Goal: Task Accomplishment & Management: Manage account settings

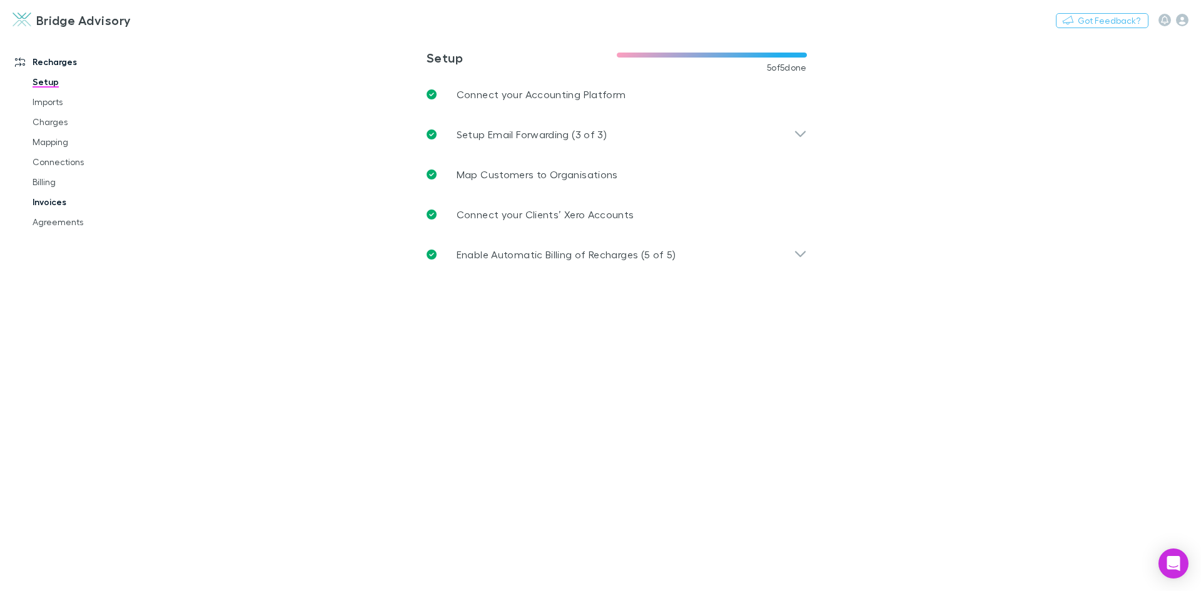
click at [61, 199] on link "Invoices" at bounding box center [94, 202] width 149 height 20
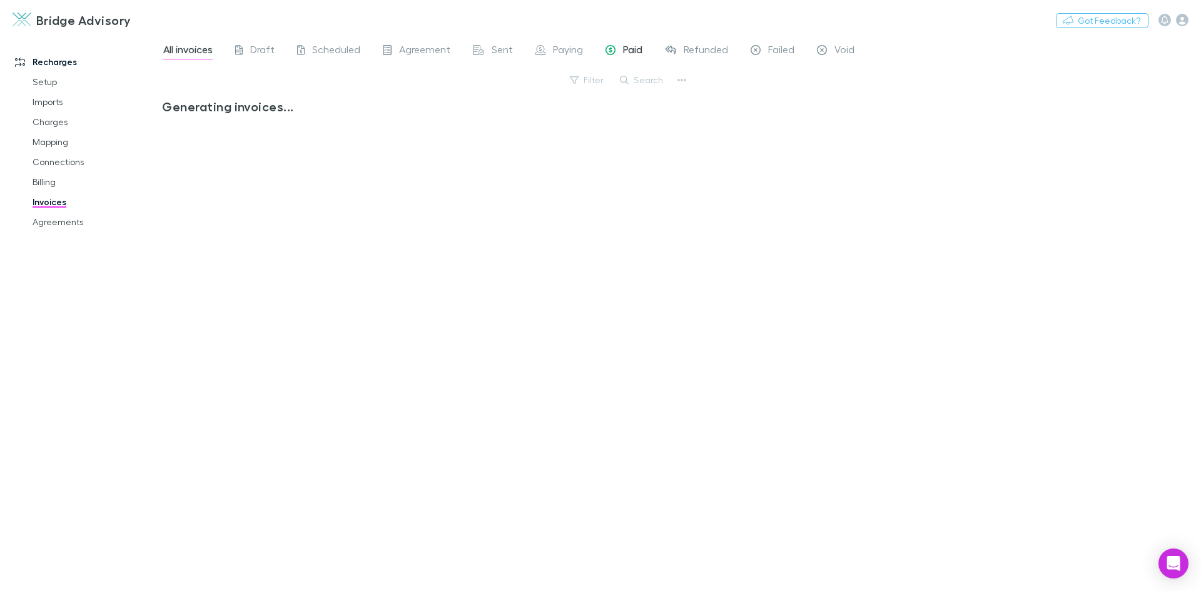
click at [632, 51] on span "Paid" at bounding box center [632, 51] width 19 height 16
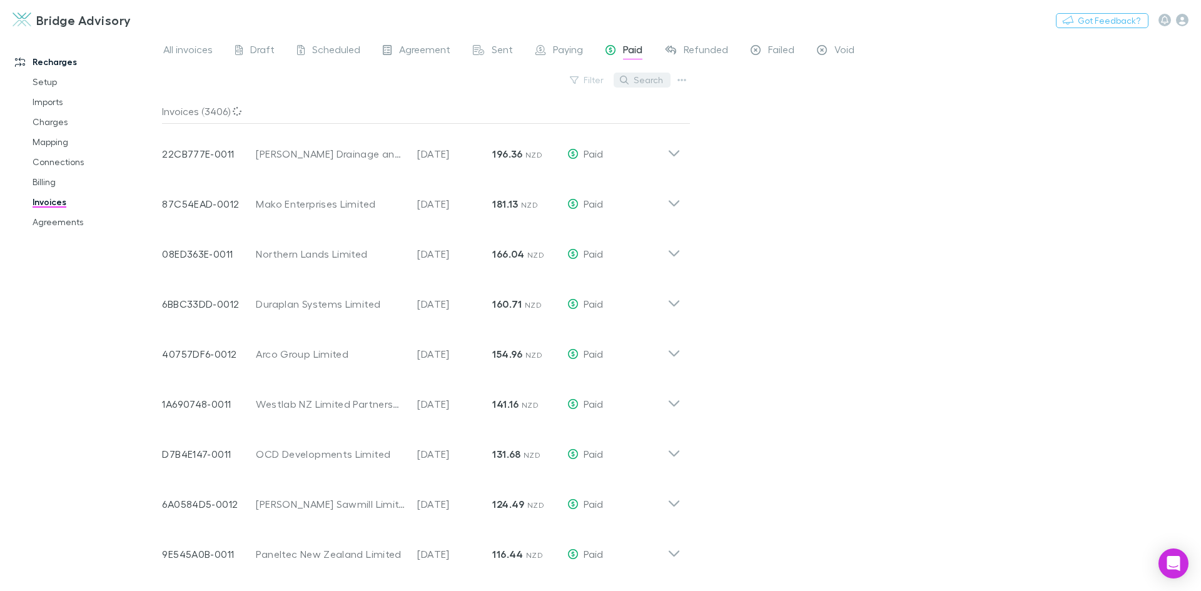
click at [652, 76] on button "Search" at bounding box center [642, 80] width 57 height 15
type input "****"
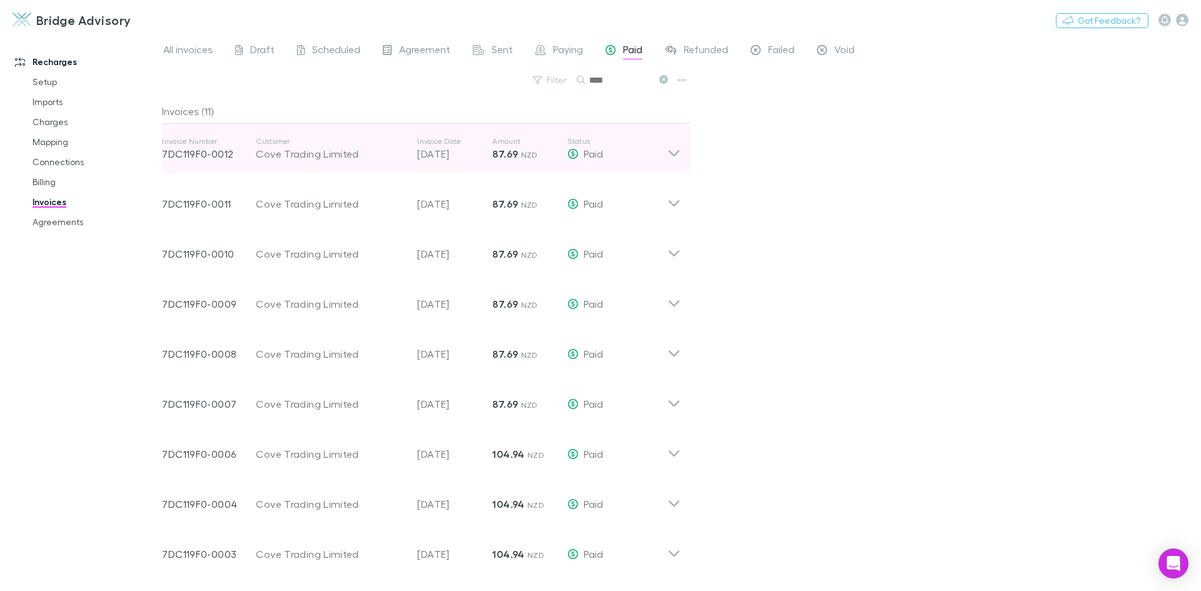
click at [285, 156] on div "Cove Trading Limited" at bounding box center [330, 153] width 149 height 15
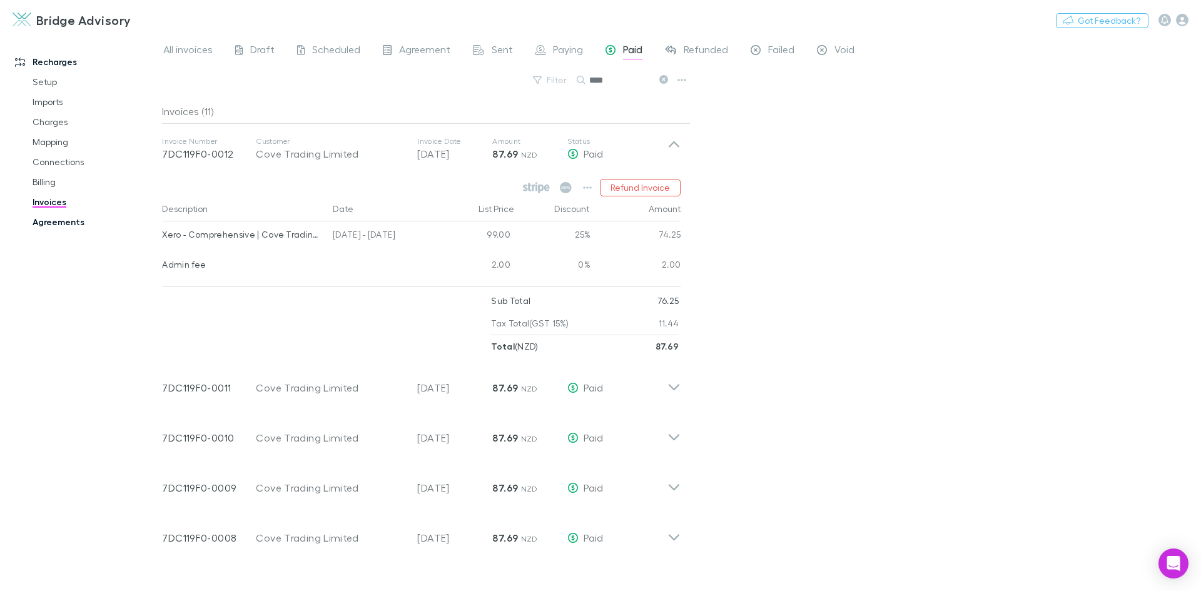
click at [64, 221] on link "Agreements" at bounding box center [94, 222] width 149 height 20
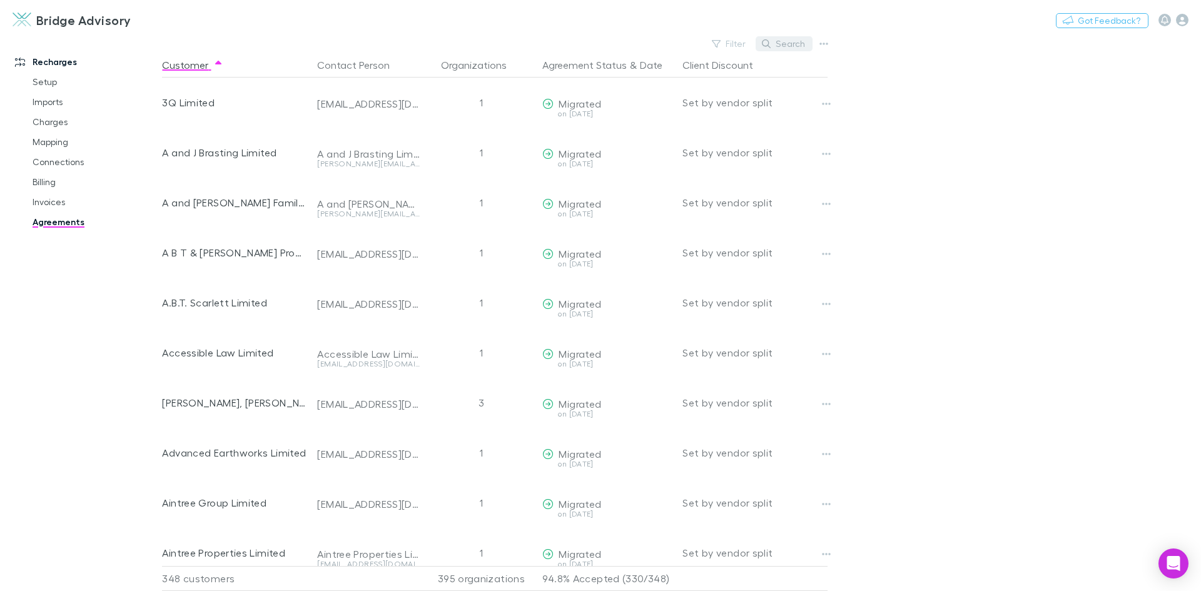
click at [790, 47] on button "Search" at bounding box center [784, 43] width 57 height 15
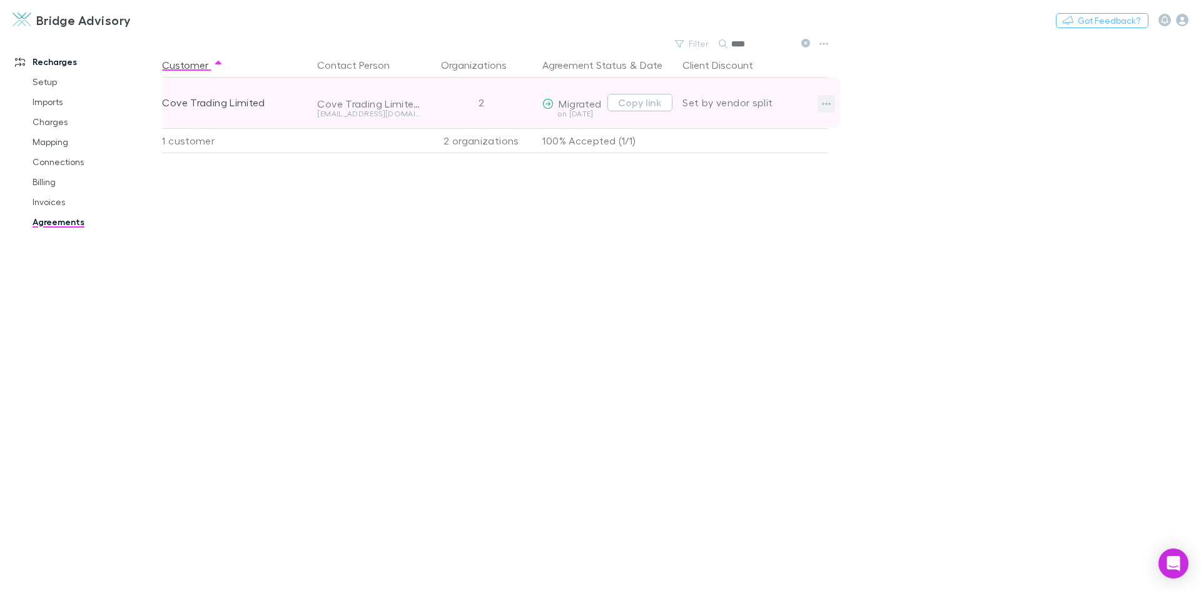
type input "****"
click at [831, 108] on icon "button" at bounding box center [826, 104] width 9 height 10
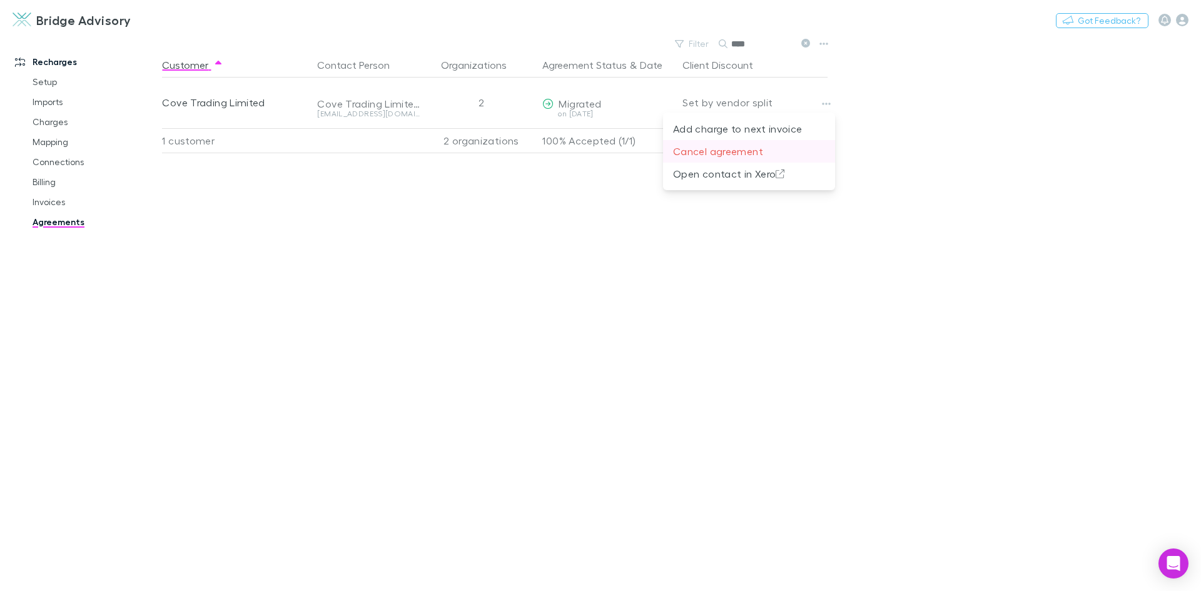
click at [721, 148] on p "Cancel agreement" at bounding box center [749, 151] width 152 height 15
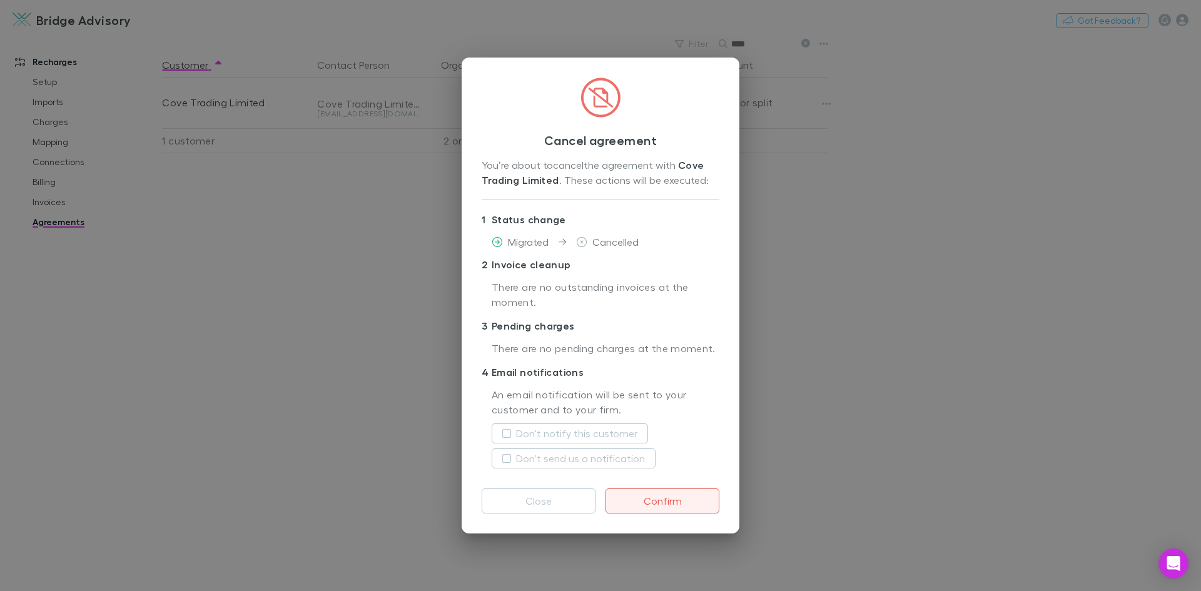
click at [662, 501] on button "Confirm" at bounding box center [662, 500] width 114 height 25
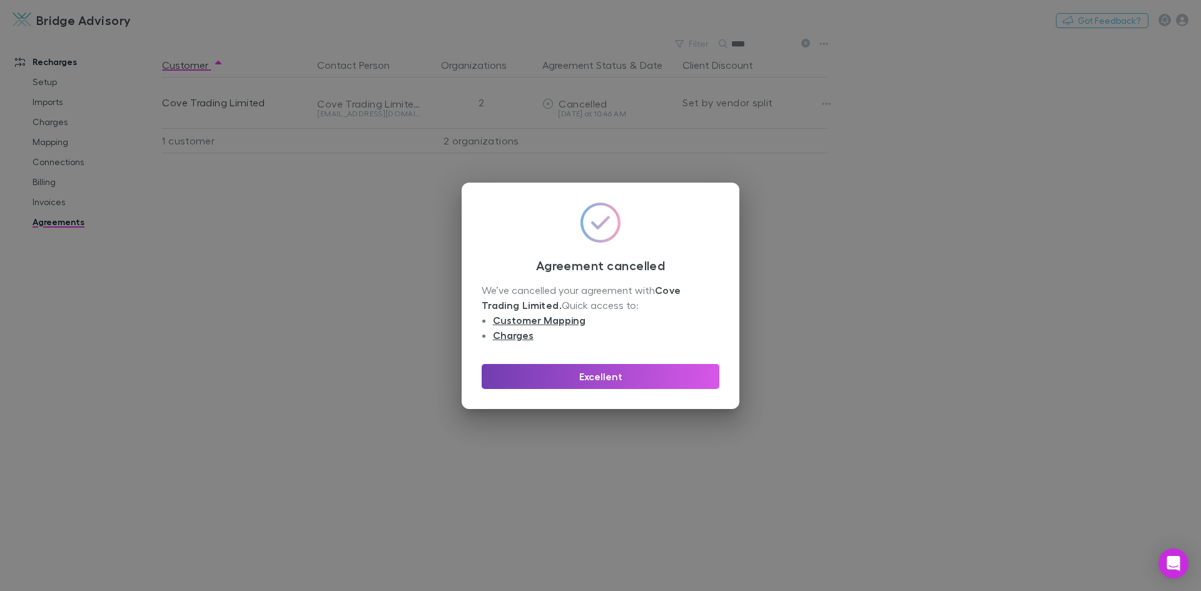
drag, startPoint x: 612, startPoint y: 373, endPoint x: 599, endPoint y: 361, distance: 18.2
click at [612, 373] on button "Excellent" at bounding box center [601, 376] width 238 height 25
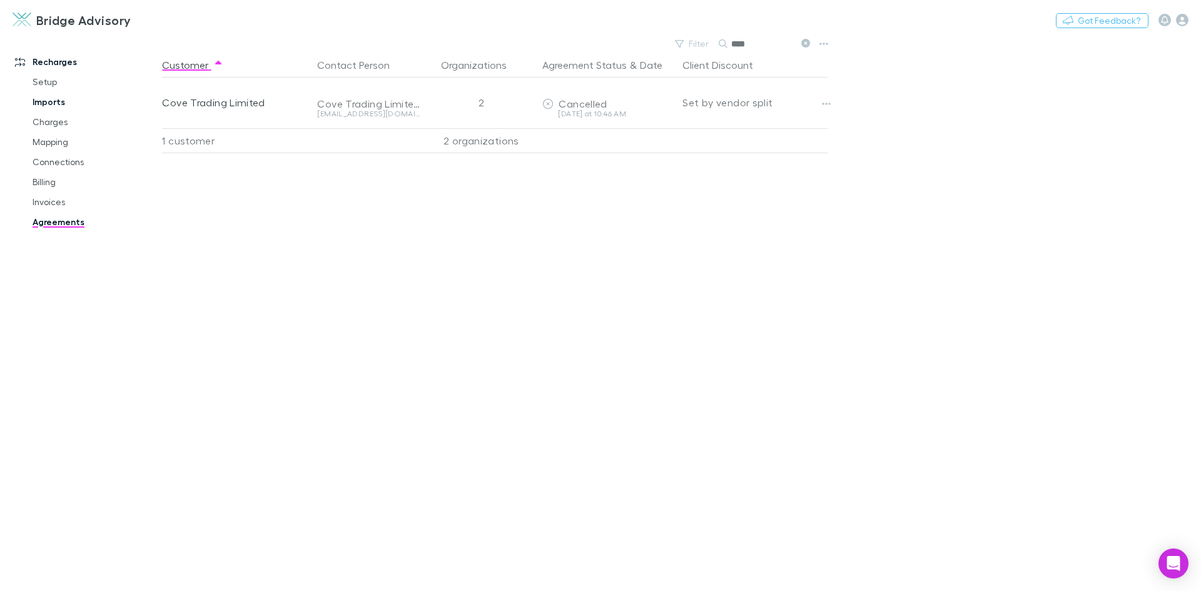
click at [55, 106] on link "Imports" at bounding box center [94, 102] width 149 height 20
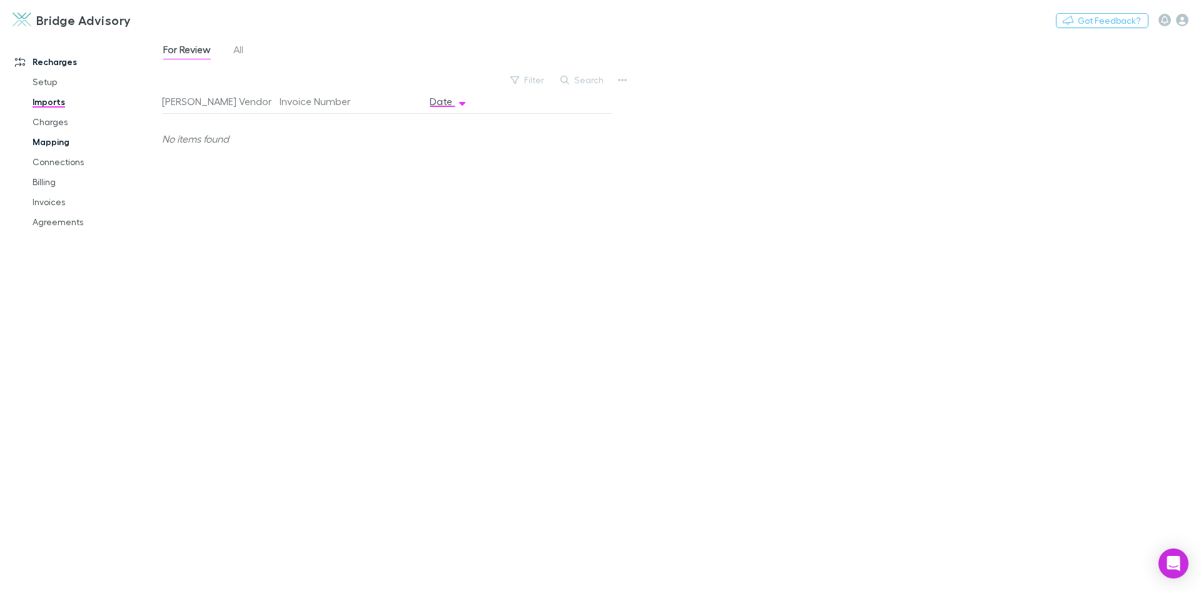
click at [57, 144] on link "Mapping" at bounding box center [94, 142] width 149 height 20
click at [375, 50] on span "All" at bounding box center [370, 51] width 10 height 16
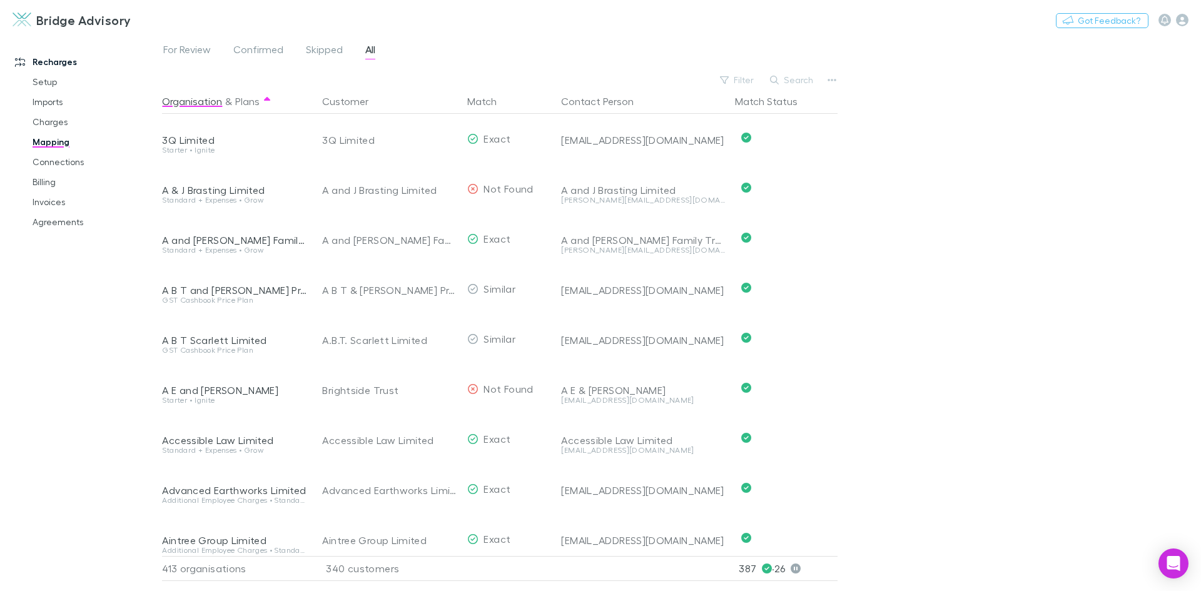
click at [802, 80] on button "Search" at bounding box center [792, 80] width 57 height 15
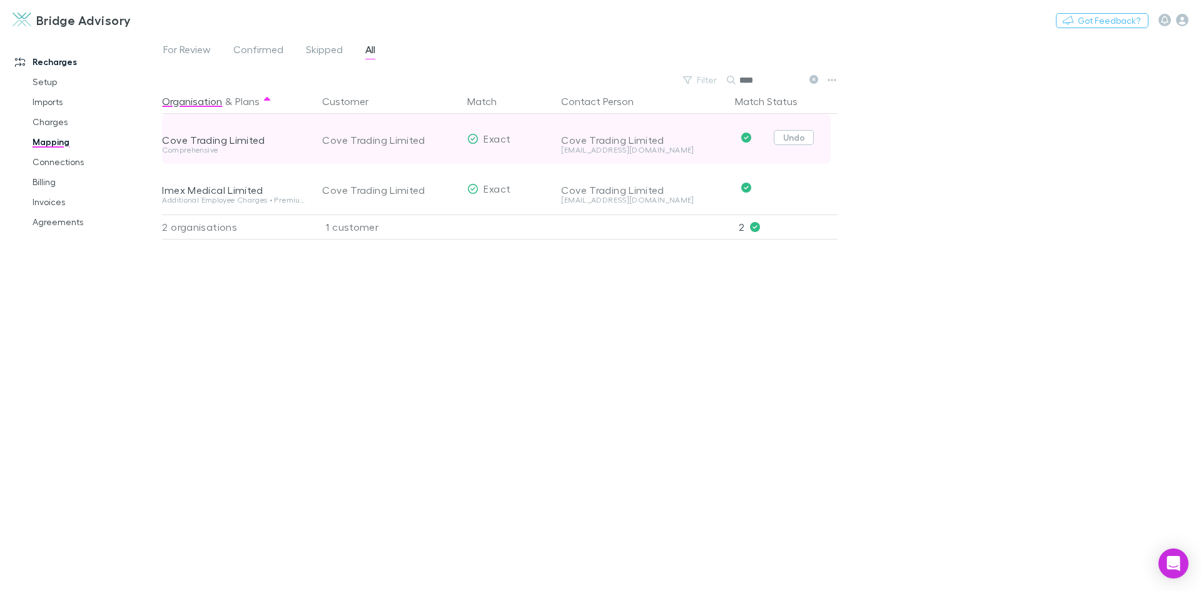
type input "****"
click at [791, 138] on button "Undo" at bounding box center [794, 137] width 40 height 15
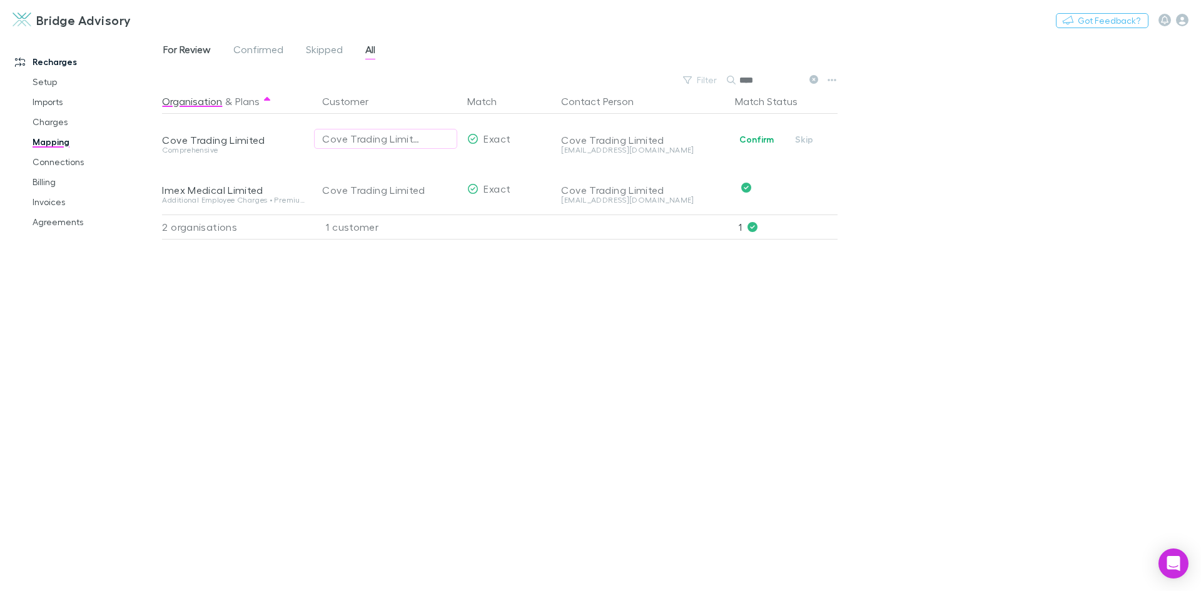
click at [195, 51] on span "For Review" at bounding box center [187, 51] width 48 height 16
